Goal: Task Accomplishment & Management: Use online tool/utility

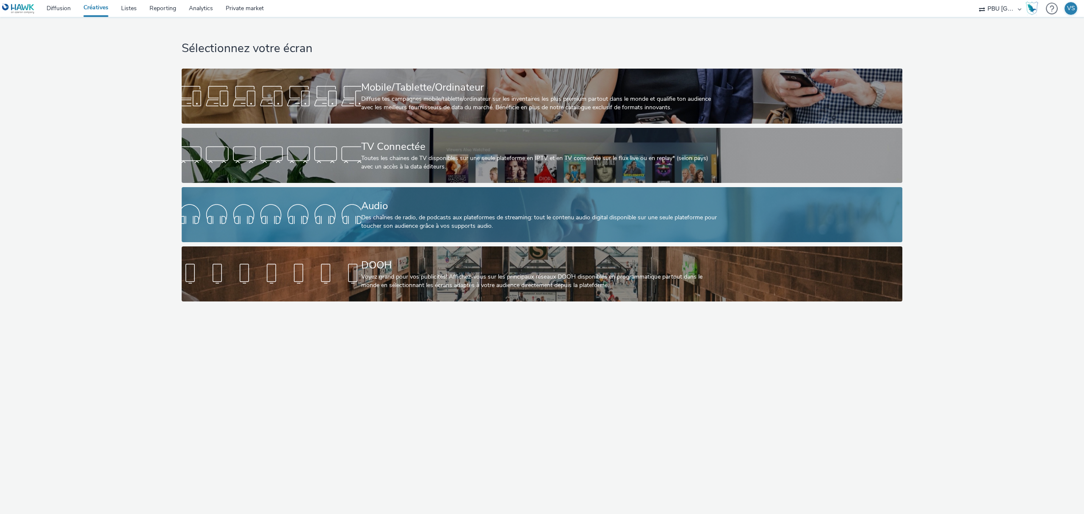
click at [290, 213] on div at bounding box center [272, 214] width 180 height 27
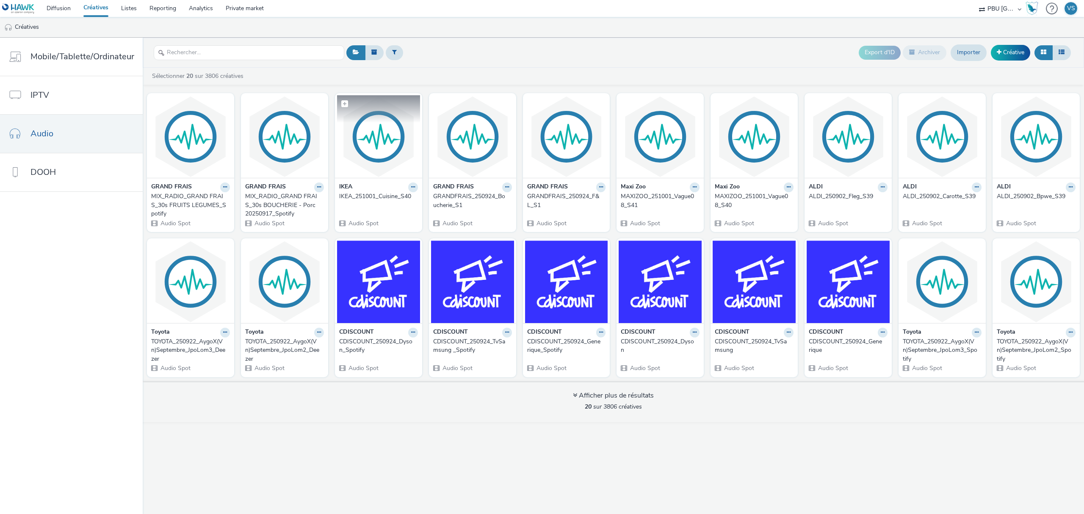
click at [385, 167] on img at bounding box center [378, 136] width 83 height 83
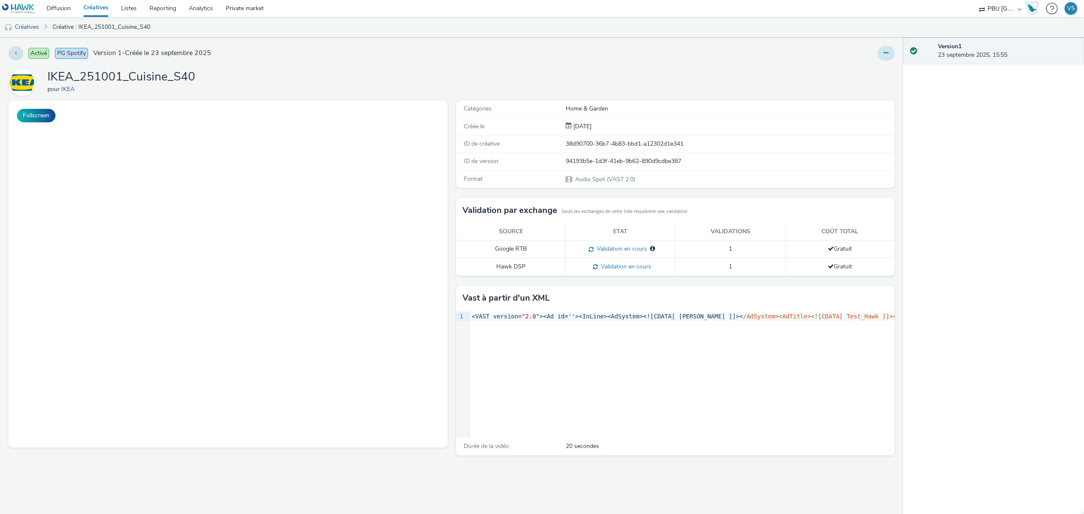
click at [877, 54] on button at bounding box center [885, 53] width 17 height 14
click at [855, 67] on link "Modifier" at bounding box center [863, 70] width 64 height 17
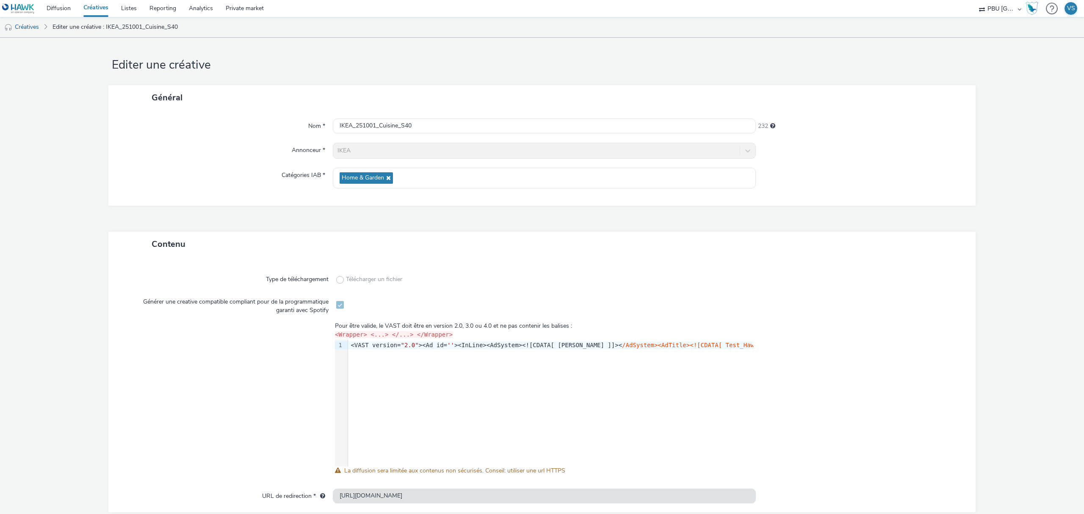
scroll to position [50, 0]
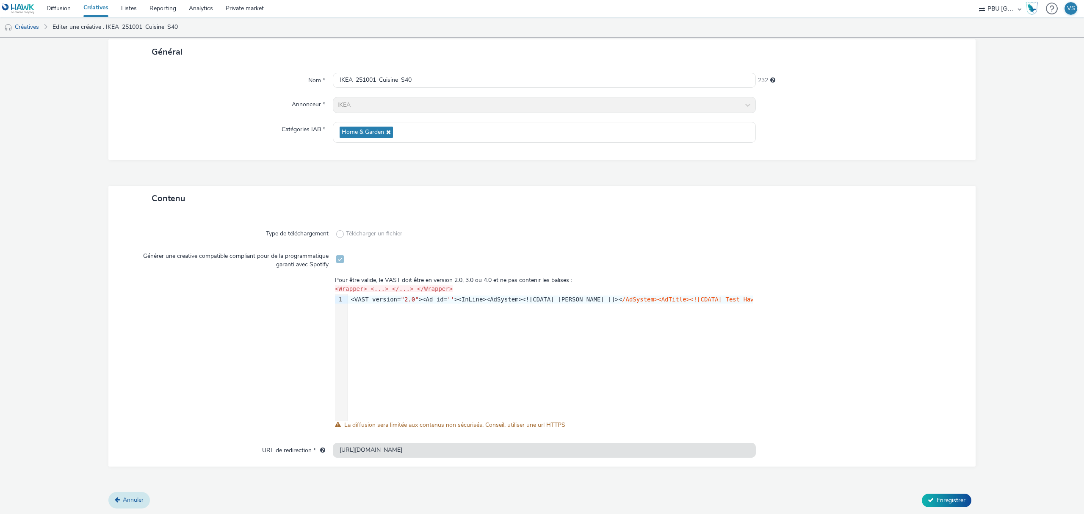
click at [127, 505] on link "Annuler" at bounding box center [128, 500] width 41 height 16
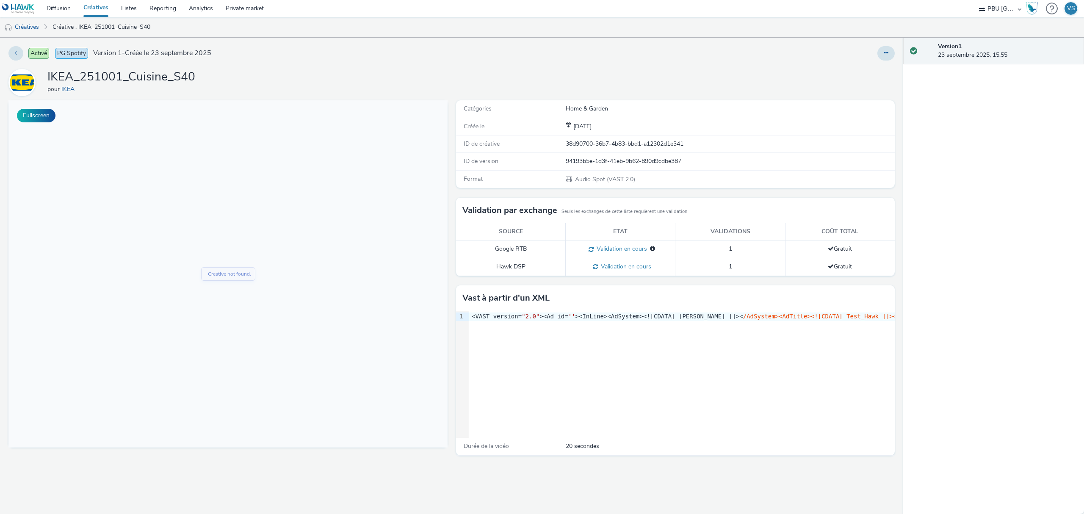
click at [90, 8] on link "Créatives" at bounding box center [96, 8] width 38 height 17
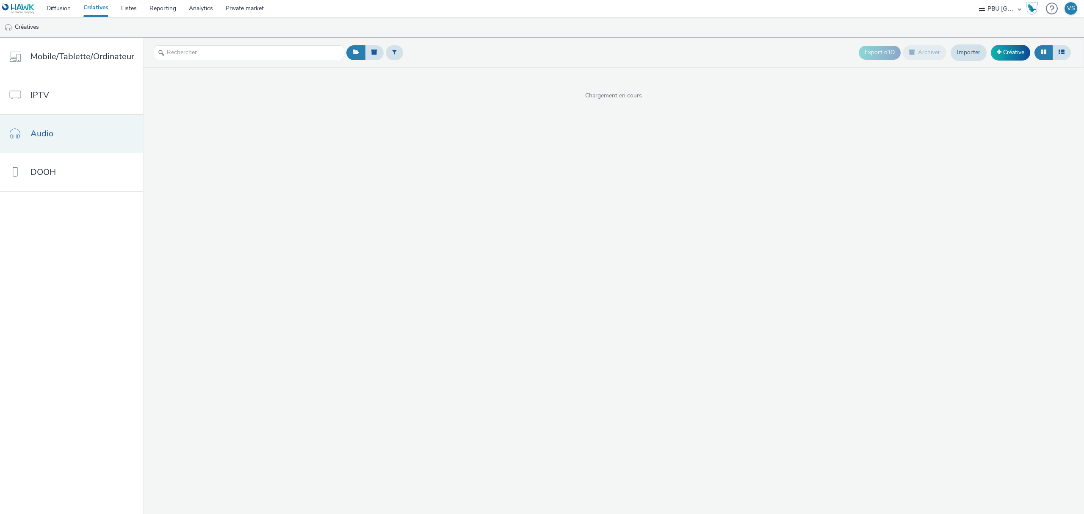
click at [63, 136] on link "Audio" at bounding box center [71, 134] width 143 height 38
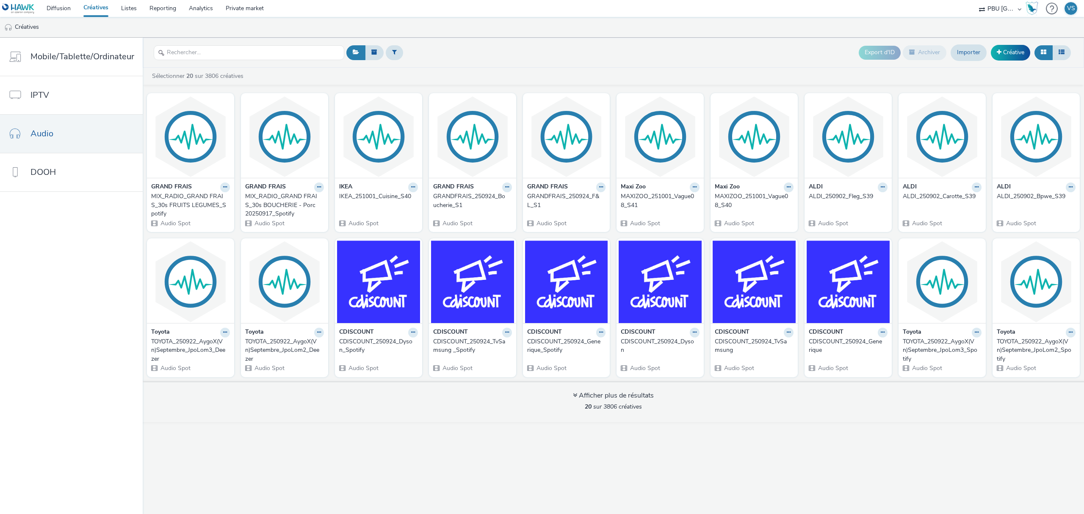
click at [365, 186] on div "IKEA" at bounding box center [378, 188] width 79 height 10
click at [371, 163] on img at bounding box center [378, 136] width 83 height 83
click at [83, 174] on link "DOOH" at bounding box center [71, 172] width 143 height 38
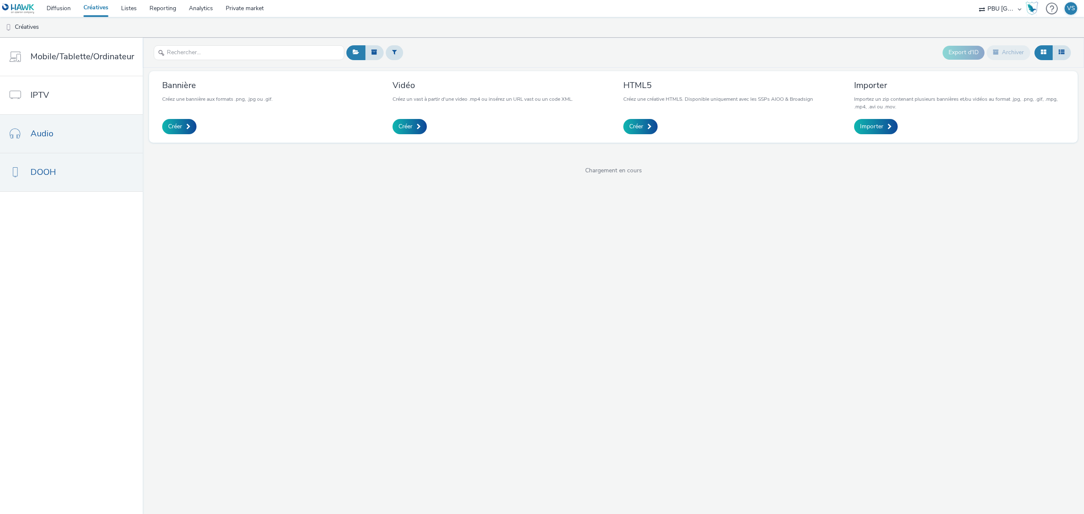
click at [86, 136] on link "Audio" at bounding box center [71, 134] width 143 height 38
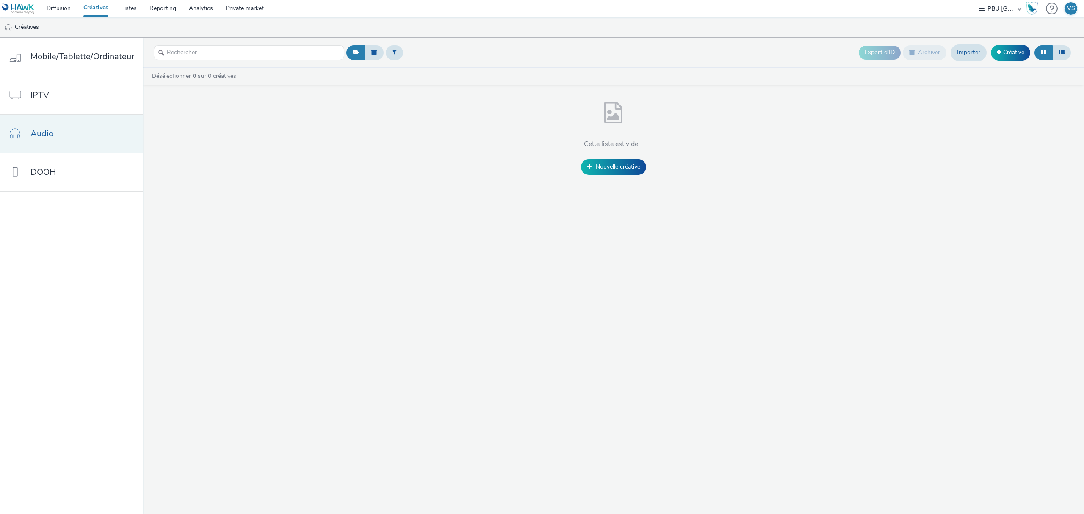
click at [133, 136] on link "Audio" at bounding box center [71, 134] width 143 height 38
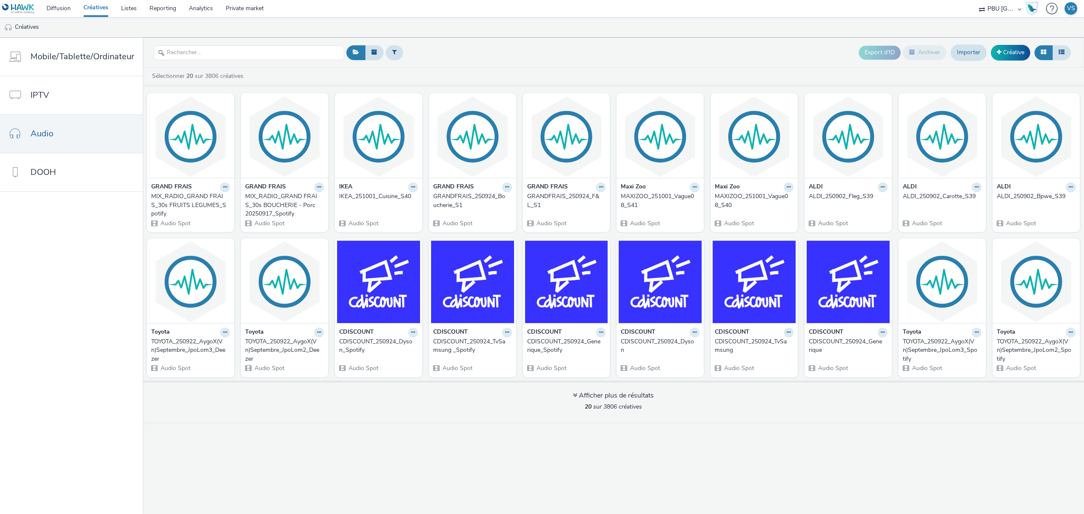
click at [558, 194] on div "GRANDFRAIS_250924_F&L_S1" at bounding box center [564, 200] width 75 height 17
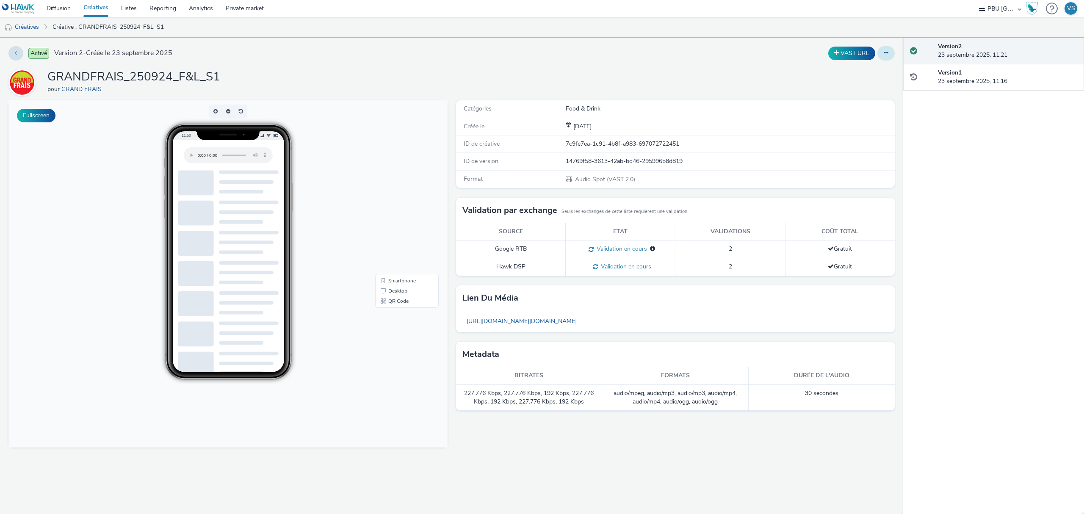
click at [890, 59] on button at bounding box center [885, 53] width 17 height 14
click at [77, 9] on link "Créatives" at bounding box center [96, 8] width 38 height 17
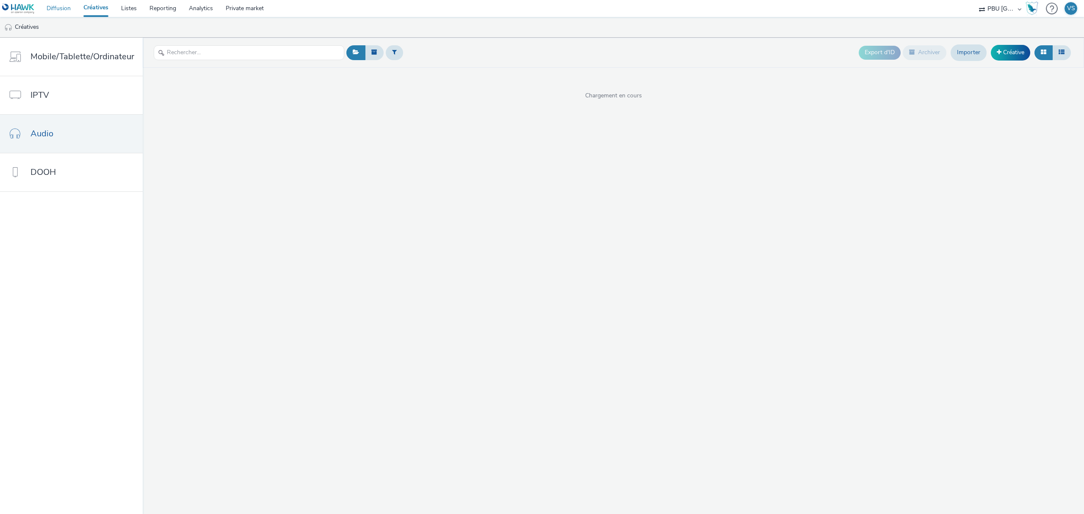
click at [61, 6] on link "Diffusion" at bounding box center [58, 8] width 37 height 17
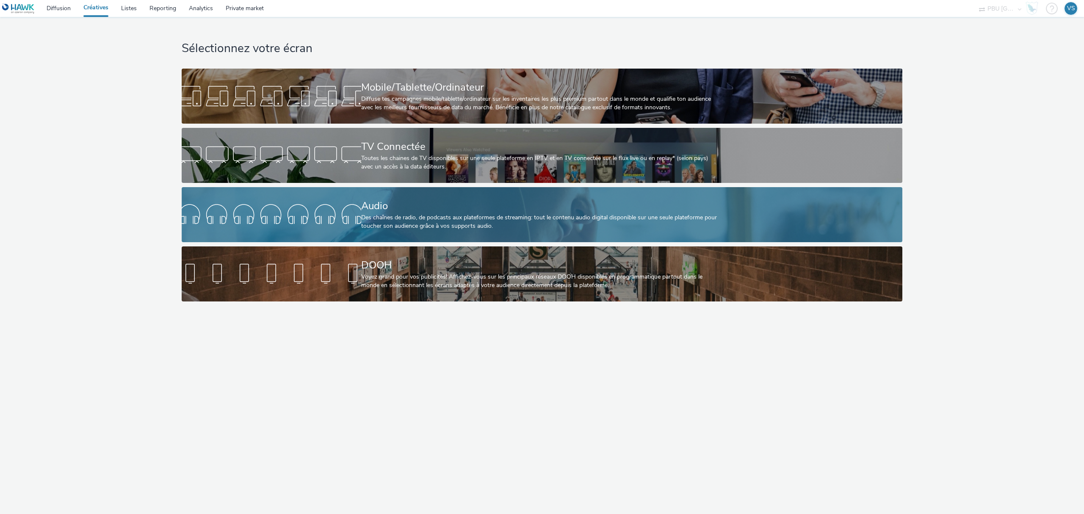
click at [381, 216] on div "Des chaînes de radio, de podcasts aux plateformes de streaming: tout le contenu…" at bounding box center [540, 221] width 359 height 17
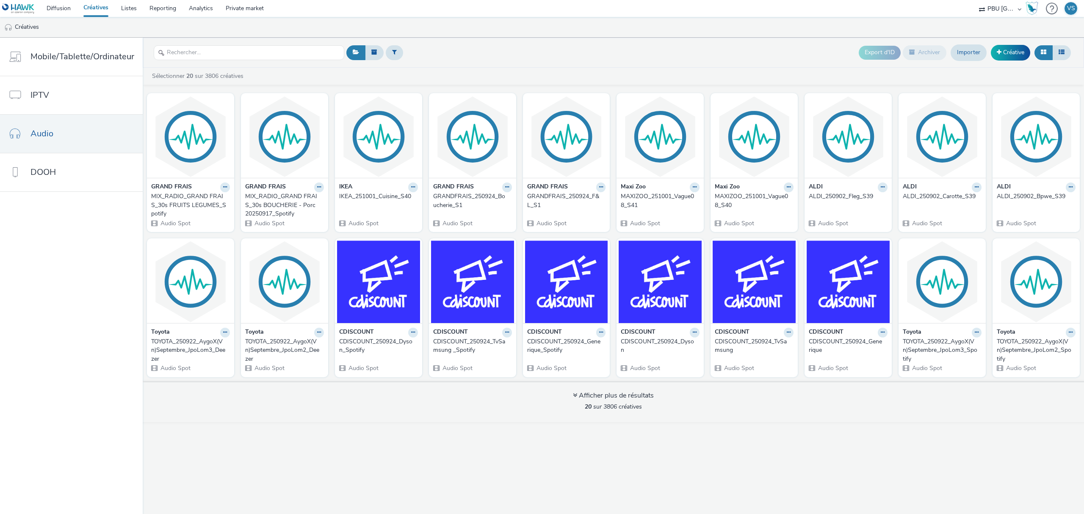
click at [643, 194] on div "MAXIZOO_251001_Vague08_S41" at bounding box center [658, 200] width 75 height 17
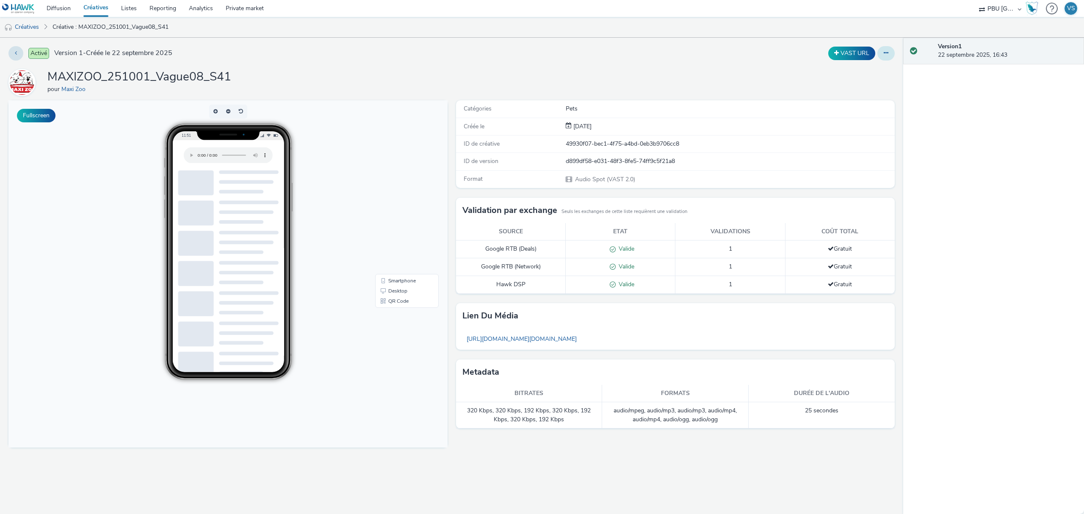
click at [884, 54] on icon at bounding box center [886, 53] width 5 height 6
click at [866, 74] on link "Modifier" at bounding box center [863, 70] width 64 height 17
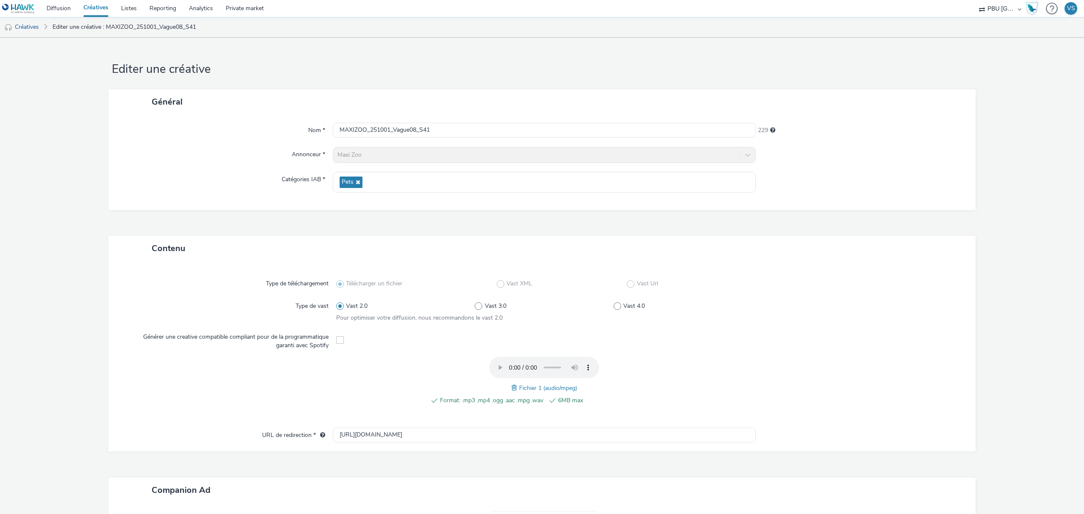
scroll to position [140, 0]
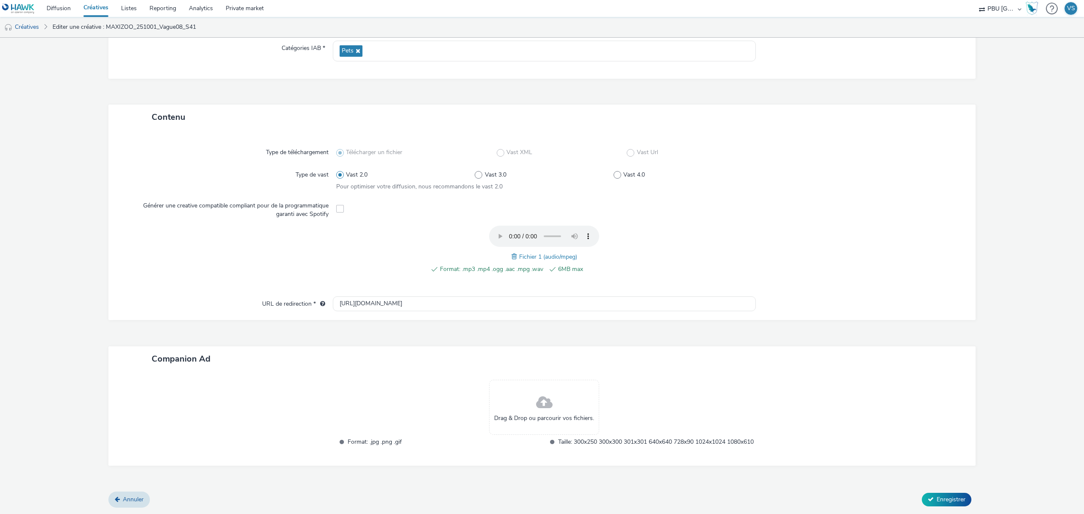
click at [108, 490] on div "Contenu Type de téléchargement Télécharger un fichier Vast XML Vast Url Type de…" at bounding box center [541, 298] width 867 height 387
click at [117, 495] on link "Annuler" at bounding box center [128, 500] width 41 height 16
